Goal: Information Seeking & Learning: Compare options

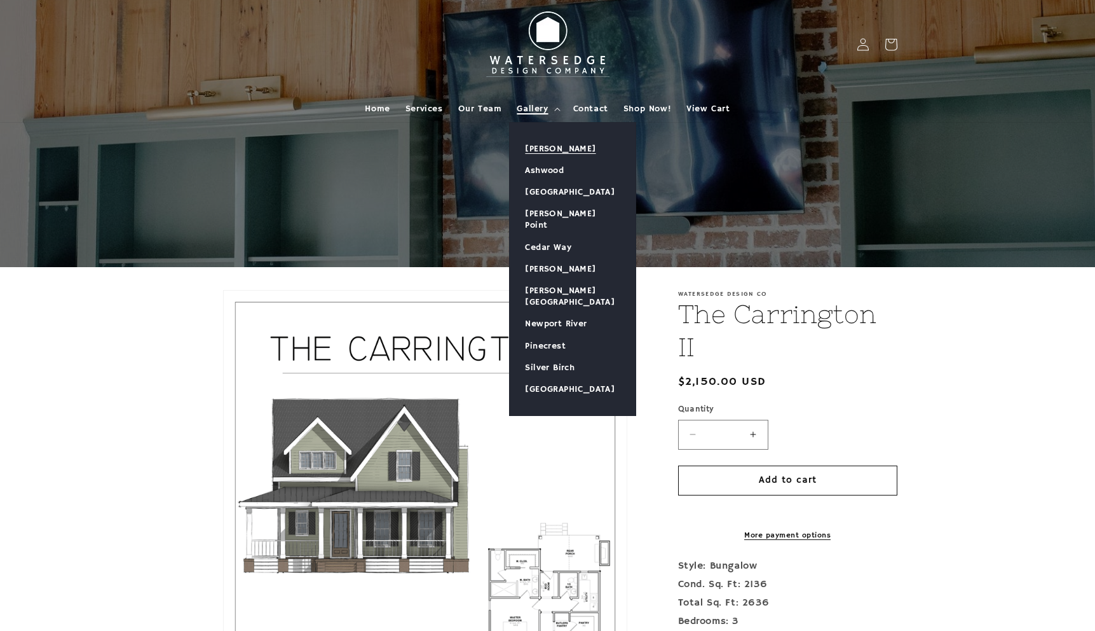
click at [555, 146] on link "[PERSON_NAME]" at bounding box center [573, 149] width 126 height 22
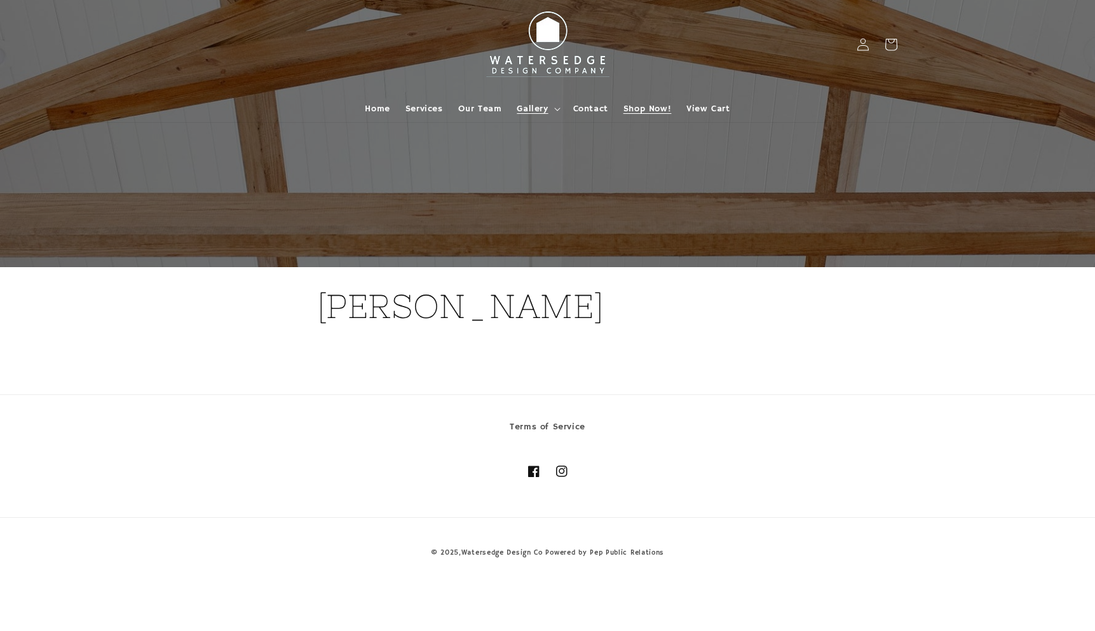
click at [650, 109] on span "Shop Now!" at bounding box center [648, 108] width 48 height 11
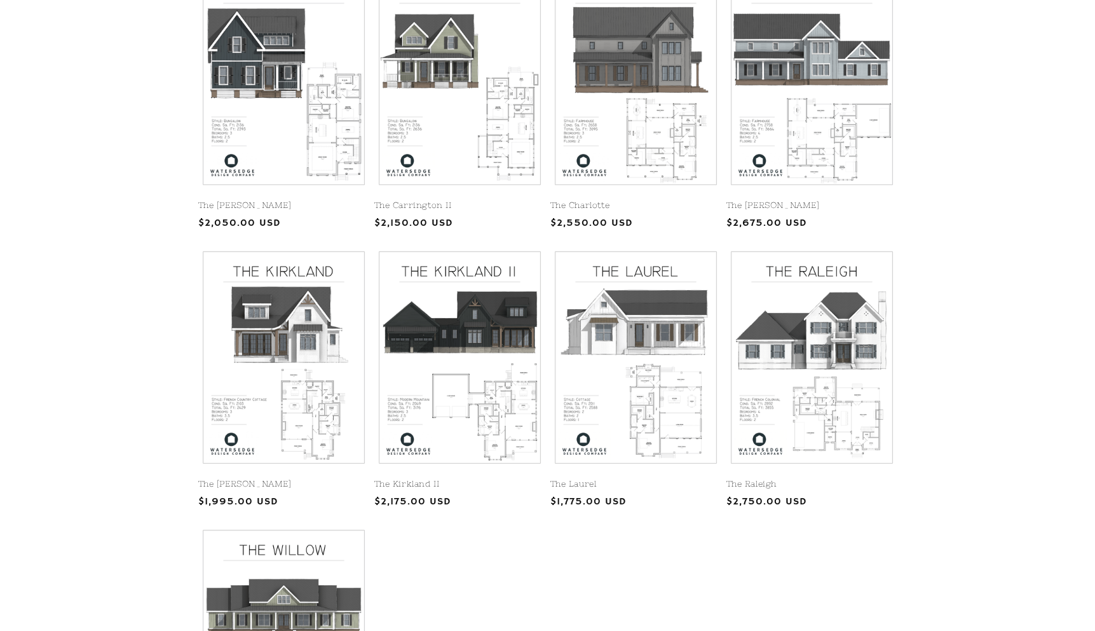
scroll to position [373, 0]
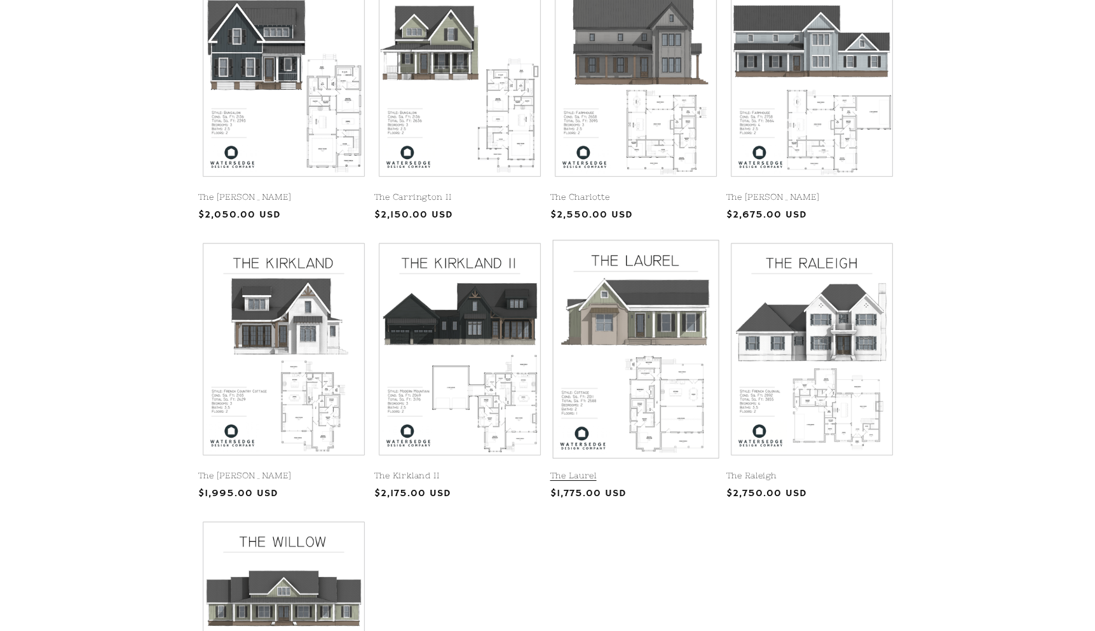
click at [648, 470] on link "The Laurel" at bounding box center [635, 475] width 171 height 11
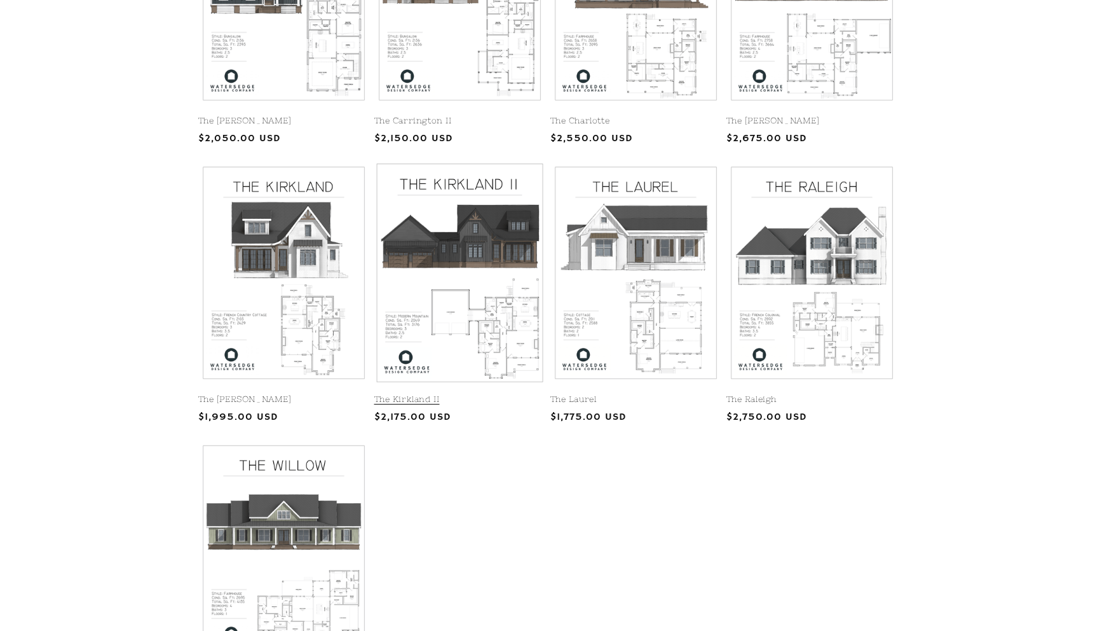
scroll to position [452, 0]
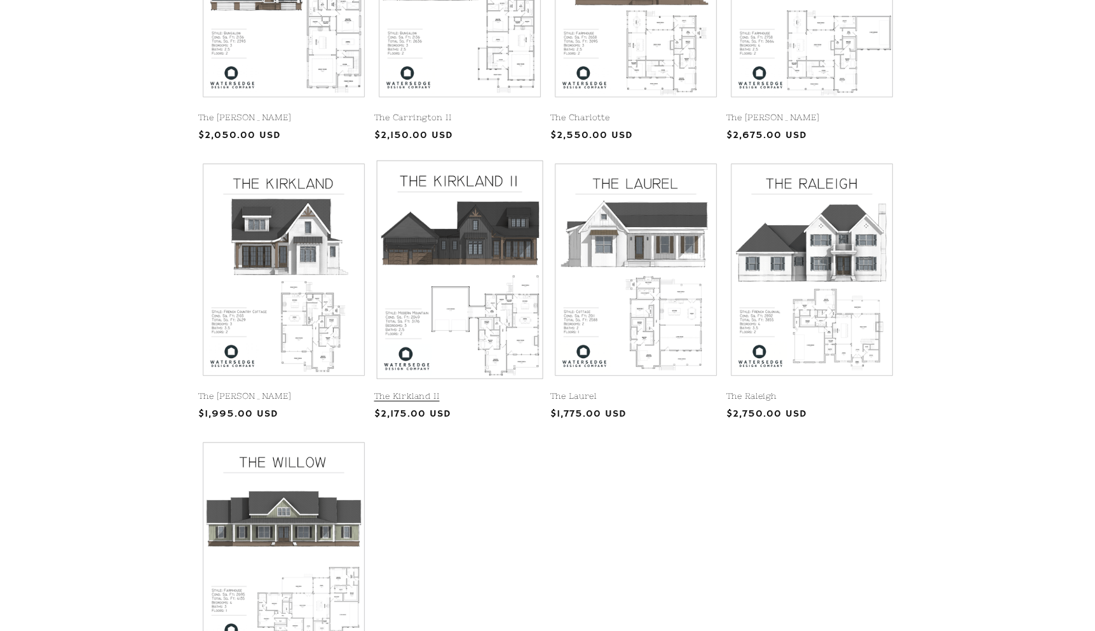
click at [489, 391] on link "The Kirkland II" at bounding box center [459, 396] width 171 height 11
